Goal: Find specific page/section: Find specific page/section

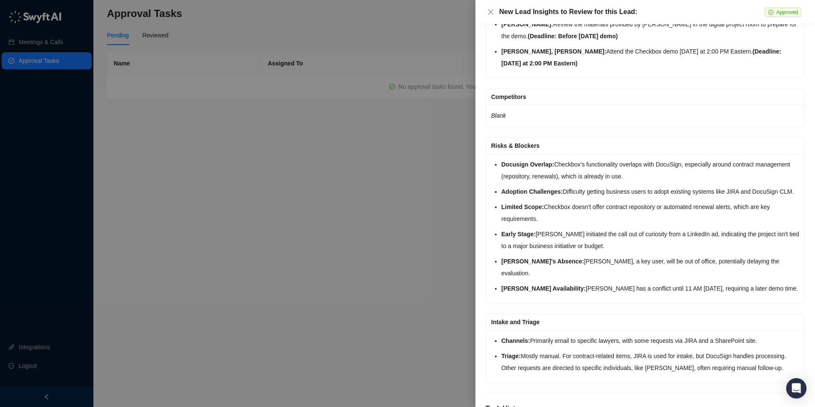
scroll to position [319, 0]
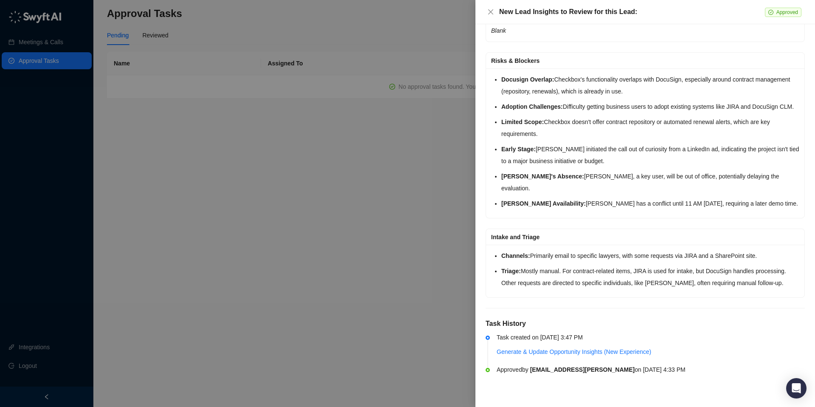
click at [297, 264] on div at bounding box center [407, 203] width 815 height 407
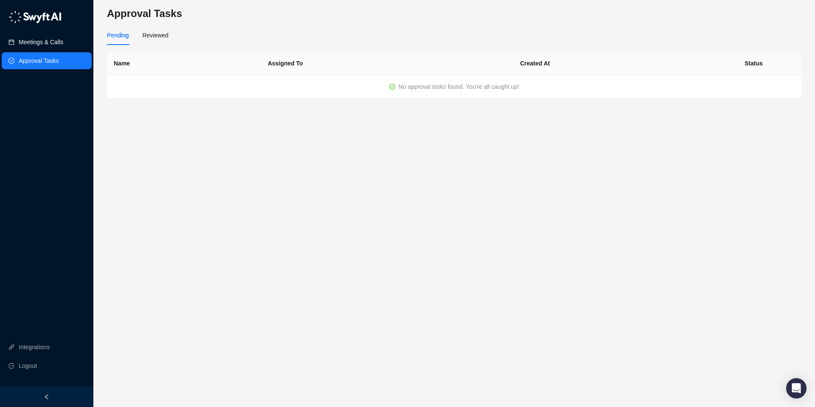
click at [54, 43] on link "Meetings & Calls" at bounding box center [41, 42] width 45 height 17
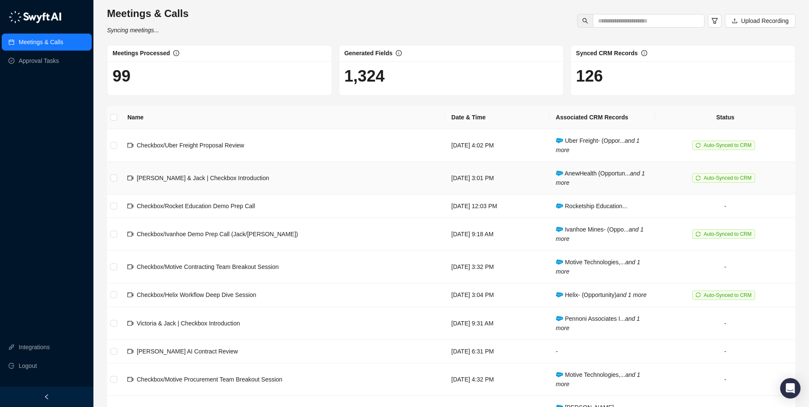
click at [186, 177] on span "[PERSON_NAME] & Jack | Checkbox Introduction" at bounding box center [203, 178] width 132 height 7
